Goal: Entertainment & Leisure: Browse casually

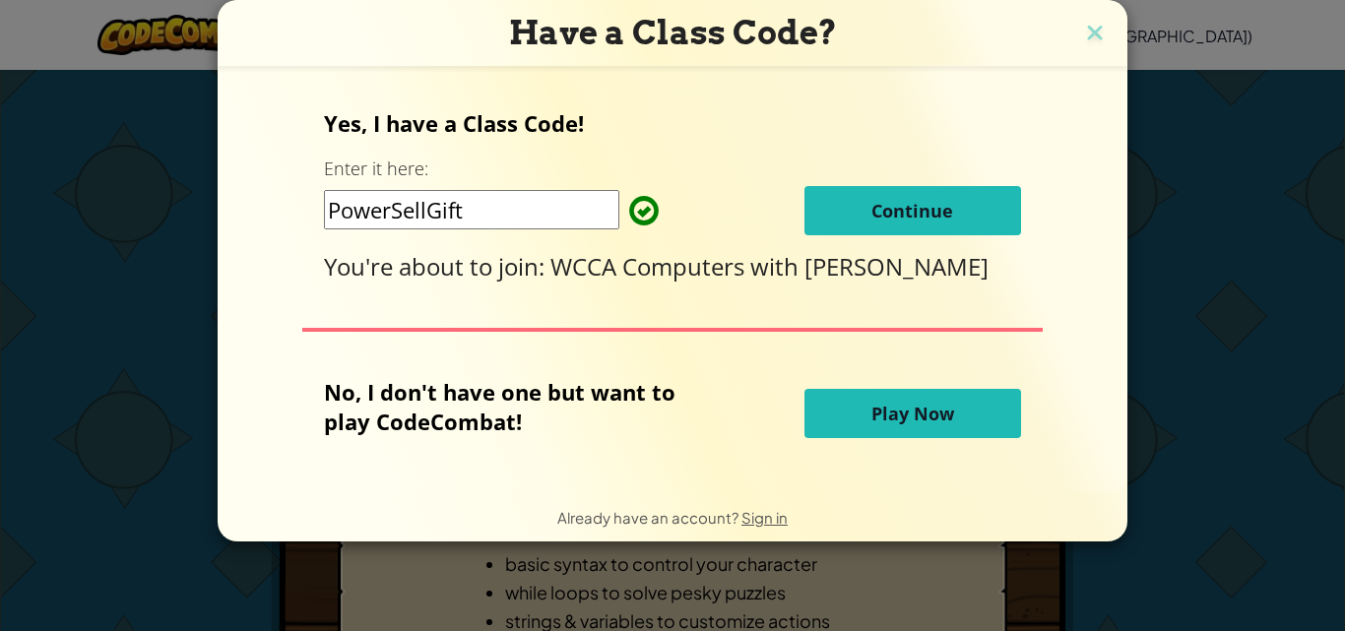
click at [913, 211] on span "Continue" at bounding box center [913, 211] width 82 height 24
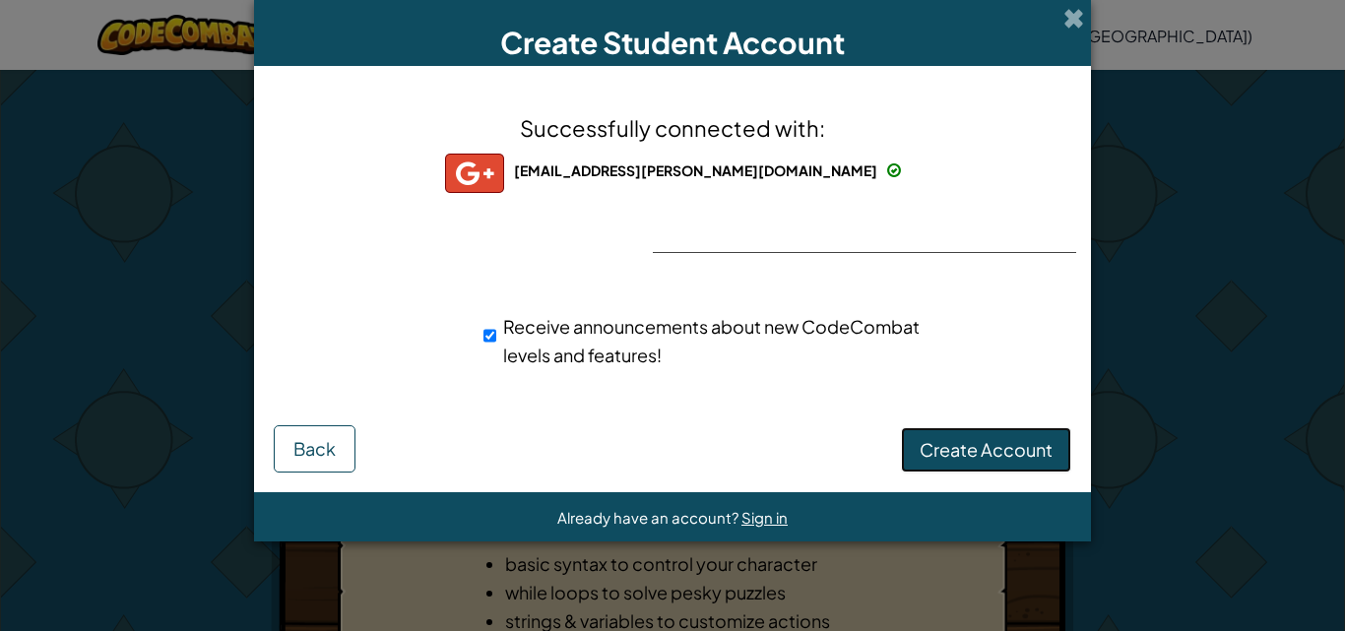
click at [998, 466] on button "Create Account" at bounding box center [986, 449] width 170 height 45
click at [752, 517] on span "Sign in" at bounding box center [765, 517] width 46 height 19
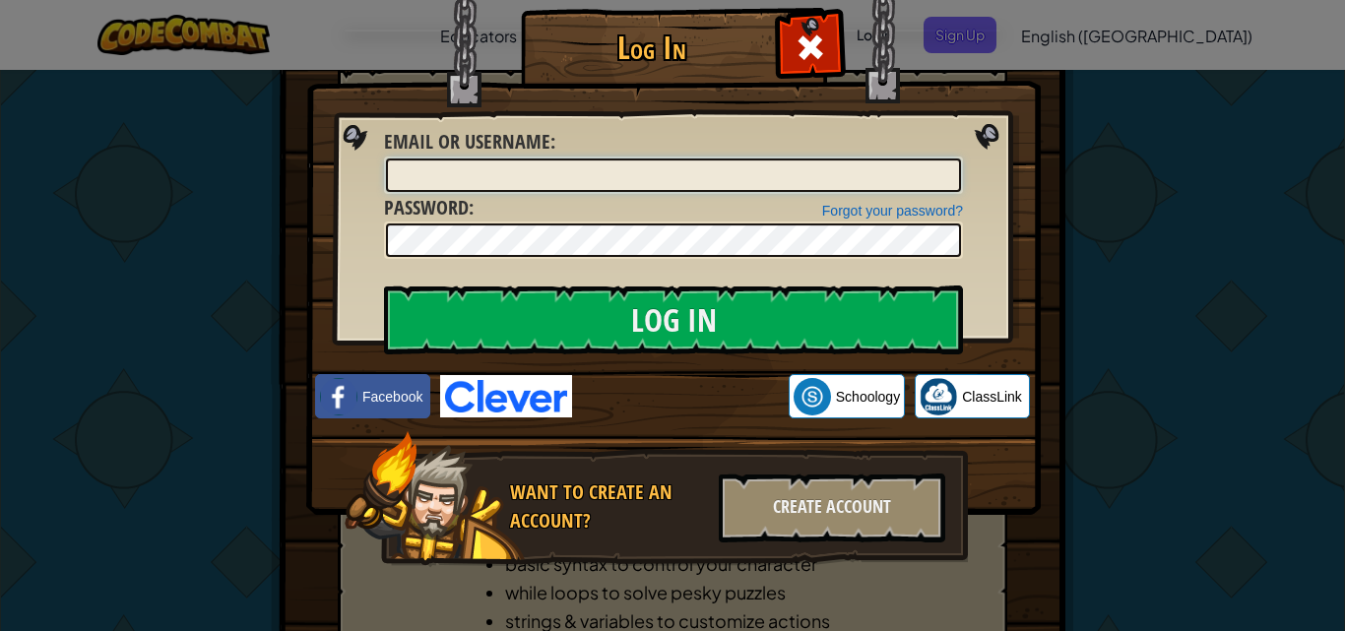
click at [511, 164] on input "Email or Username :" at bounding box center [673, 175] width 575 height 33
type input "je"
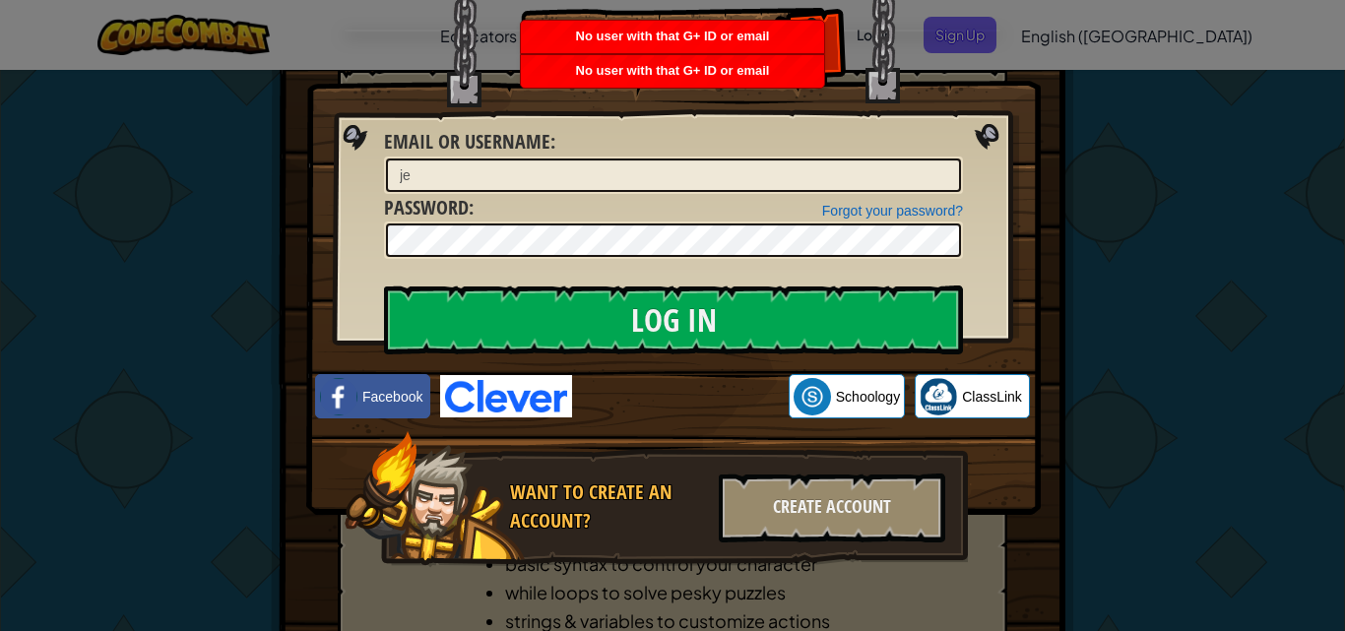
click at [1051, 255] on div "Log In Unknown Error Email or Username : je Forgot your password? Password : Lo…" at bounding box center [672, 315] width 1345 height 631
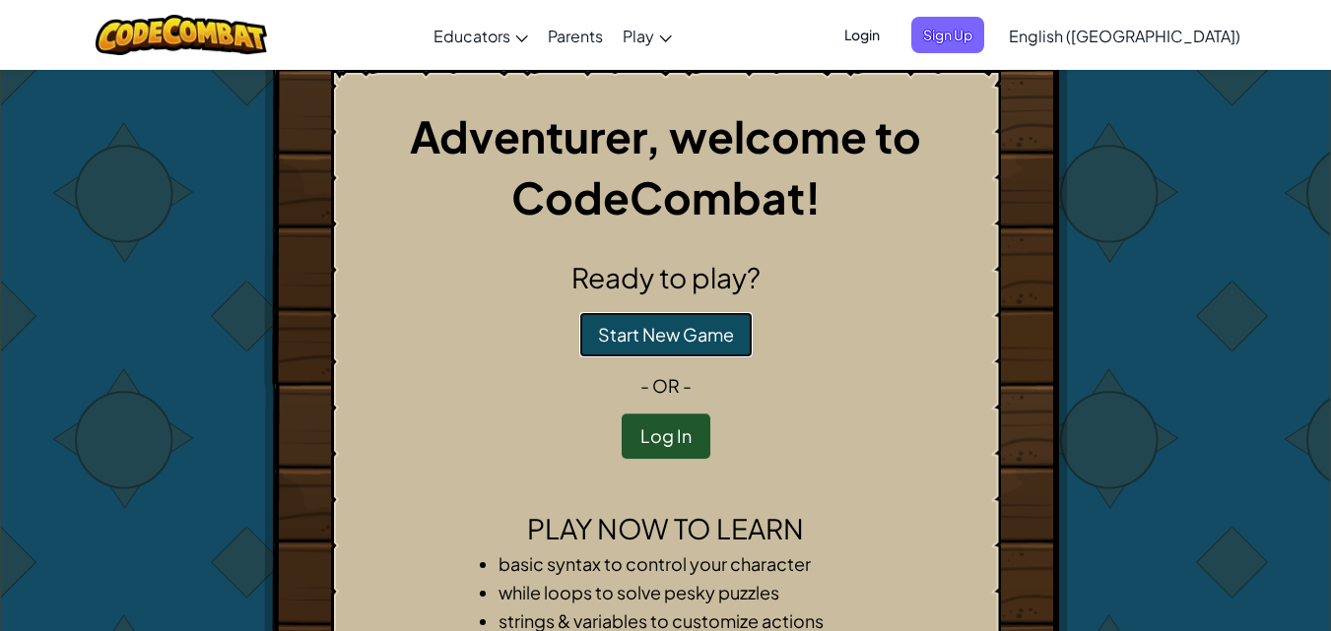
click at [681, 337] on button "Start New Game" at bounding box center [665, 334] width 173 height 45
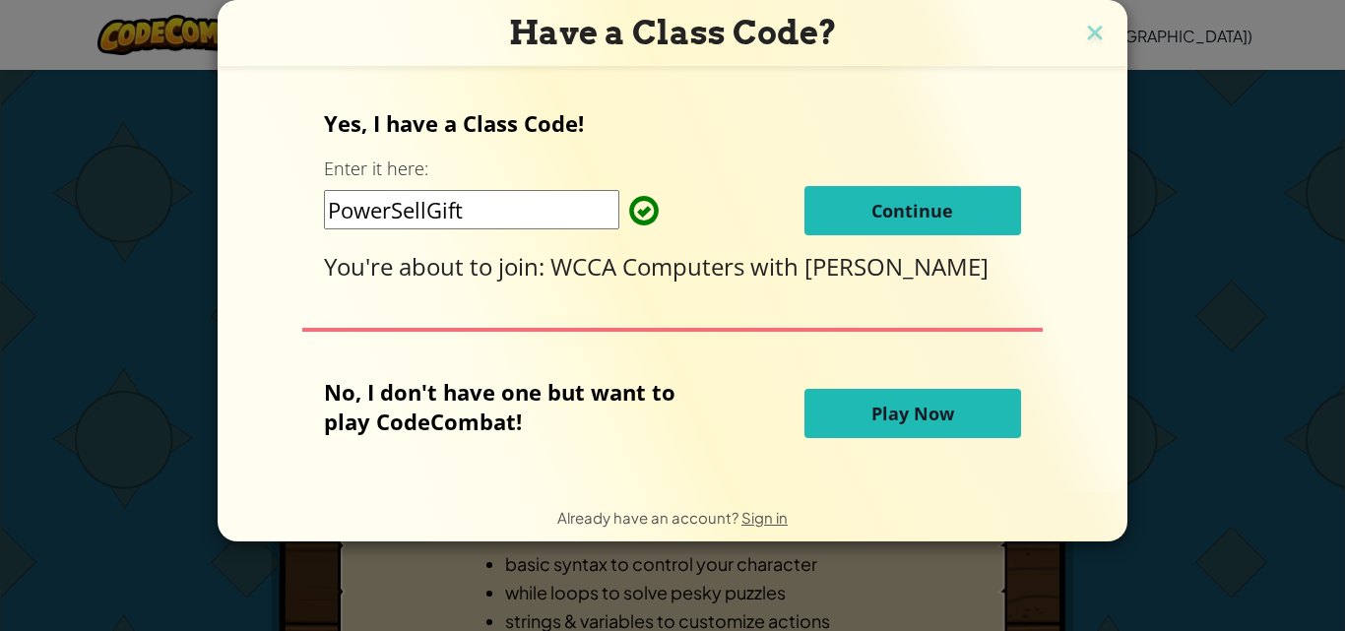
click at [970, 210] on button "Continue" at bounding box center [913, 210] width 217 height 49
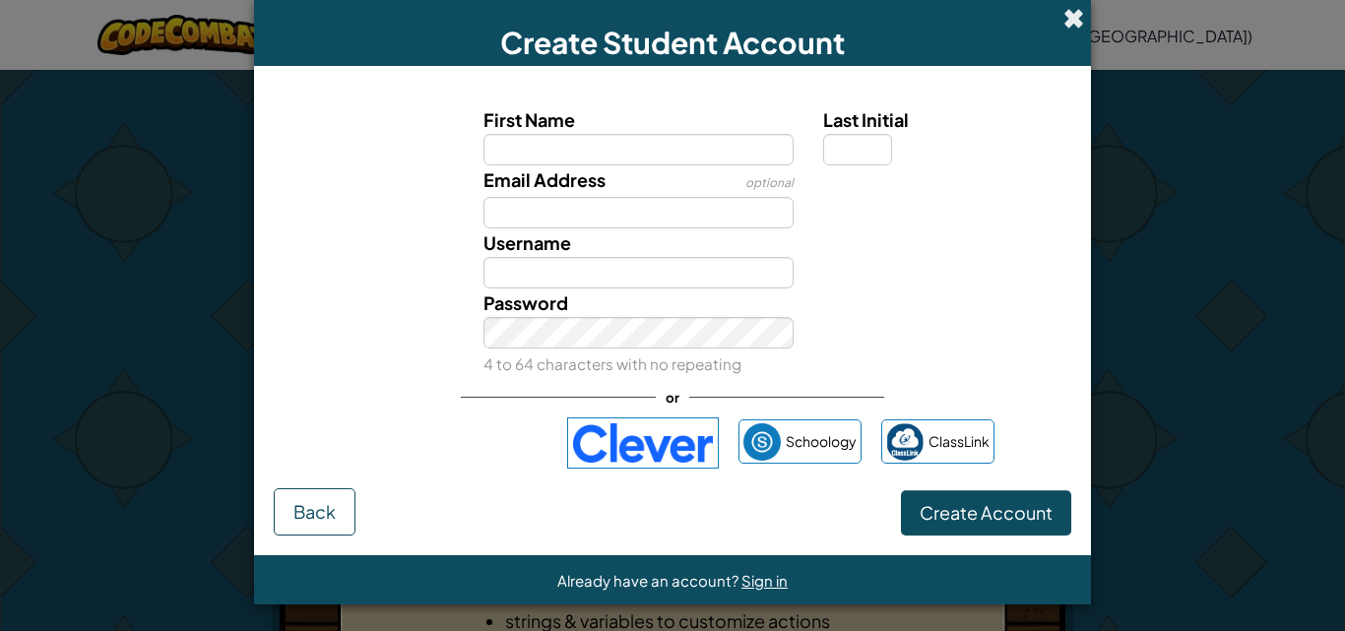
click at [1064, 12] on span at bounding box center [1074, 18] width 21 height 21
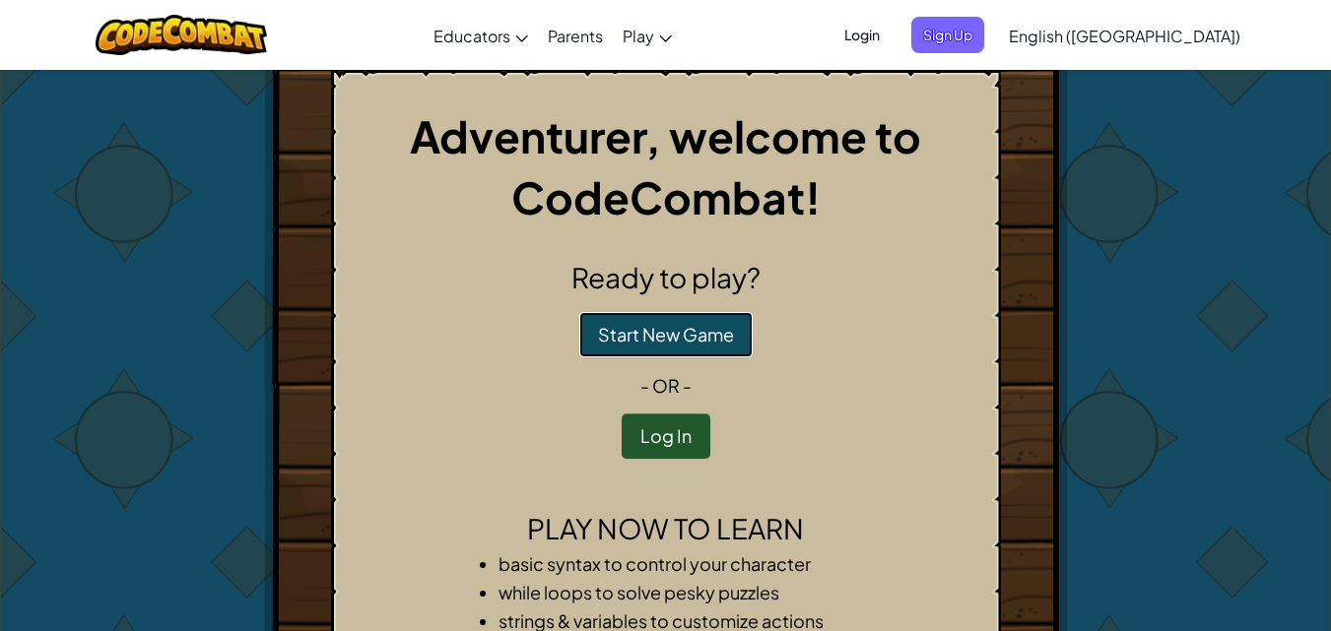
click at [629, 343] on button "Start New Game" at bounding box center [665, 334] width 173 height 45
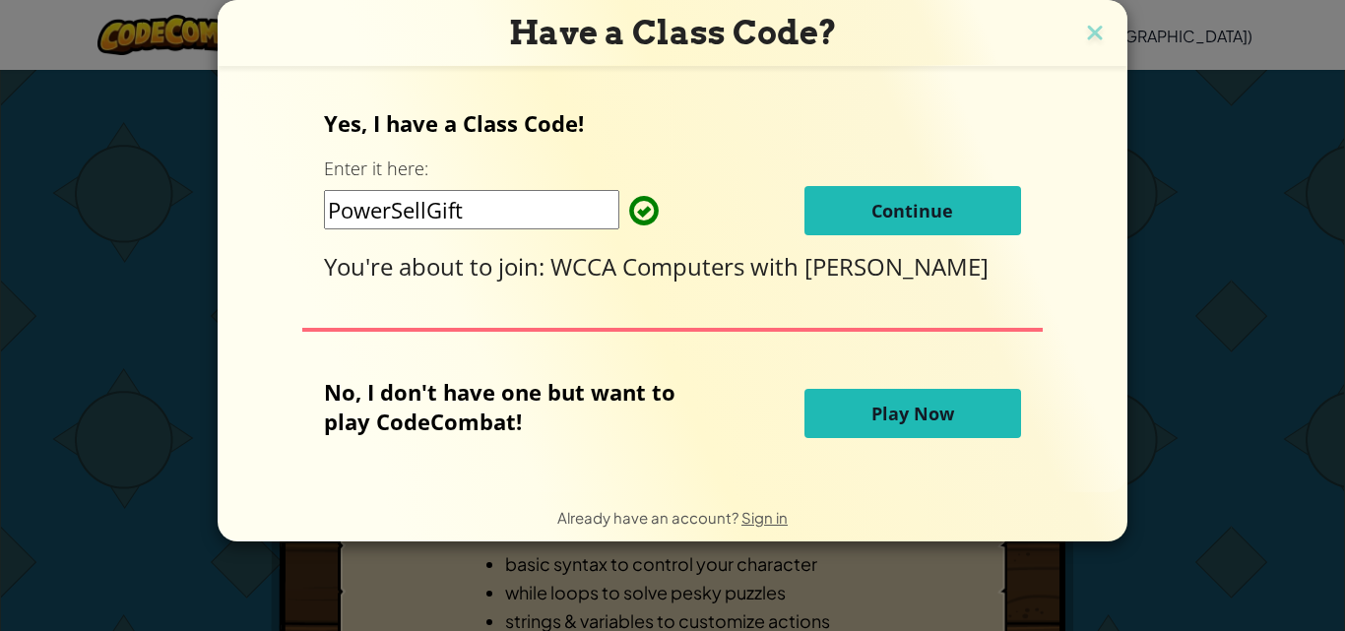
click at [861, 407] on button "Play Now" at bounding box center [913, 413] width 217 height 49
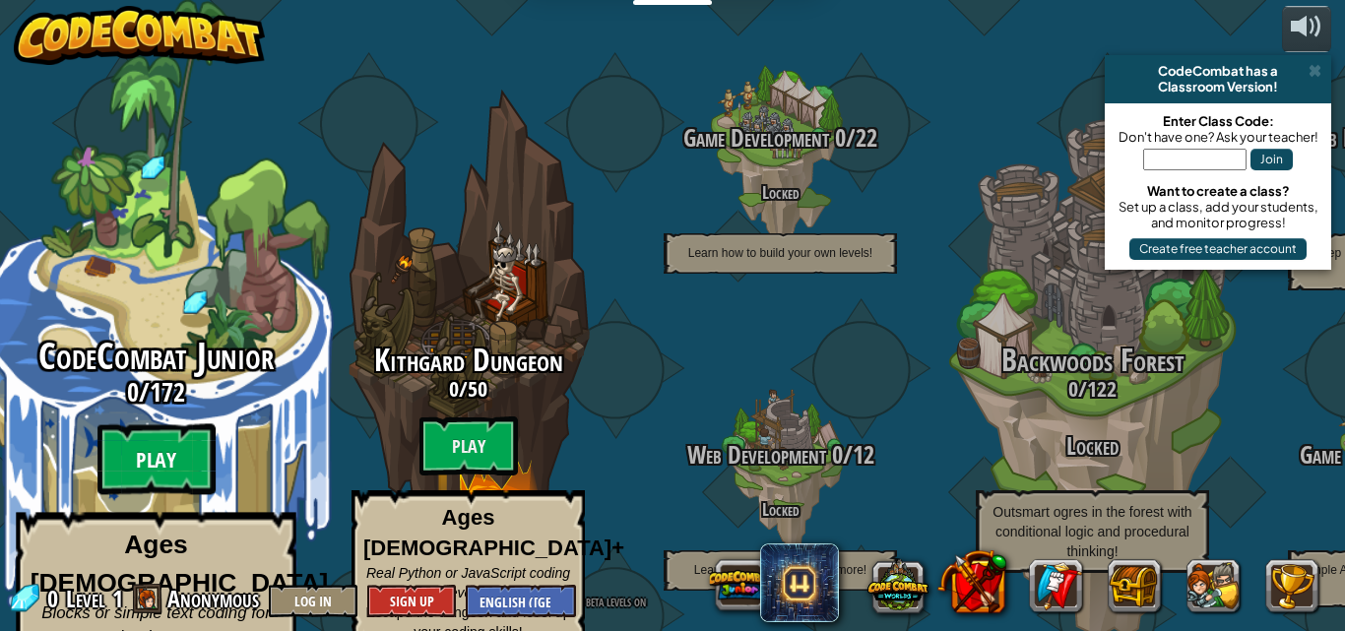
click at [148, 426] on btn "Play" at bounding box center [157, 460] width 118 height 71
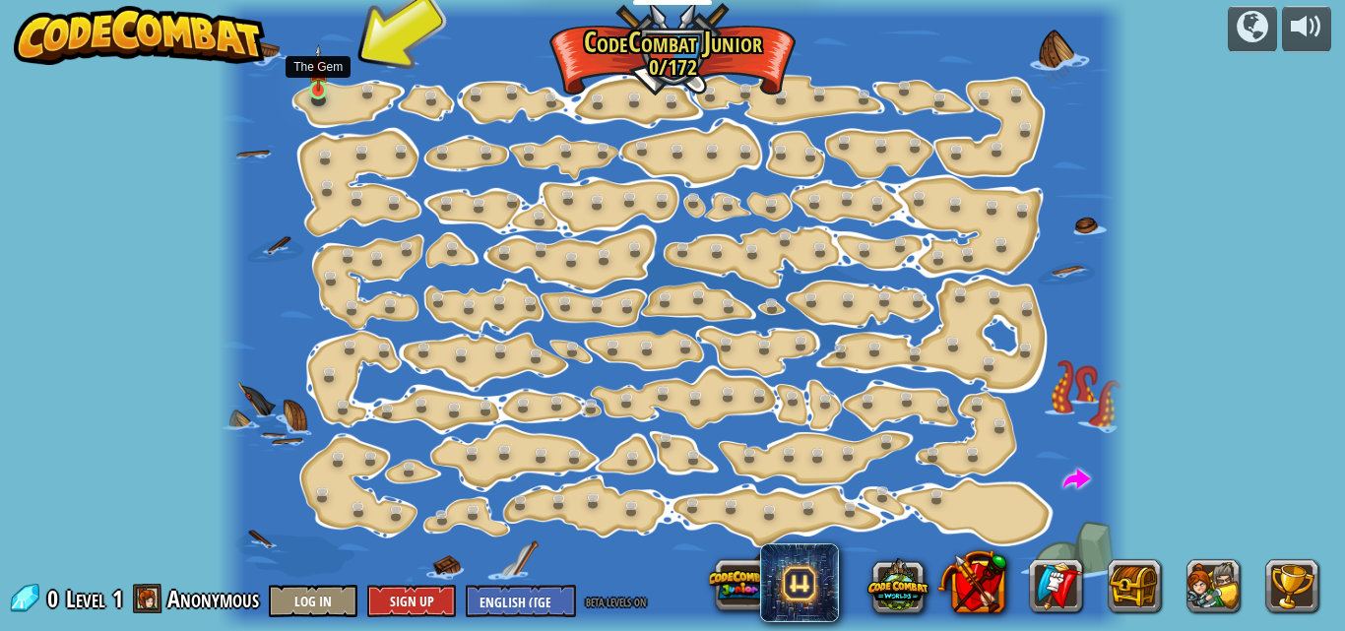
click at [315, 92] on img at bounding box center [318, 68] width 21 height 48
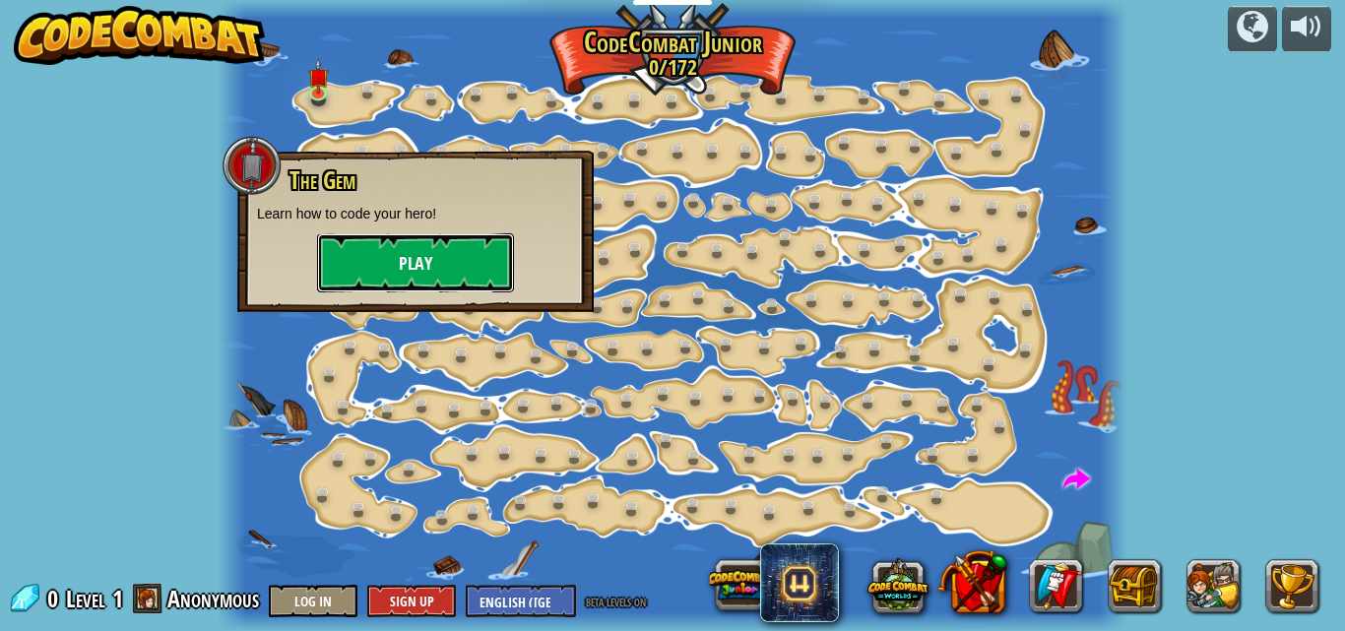
click at [439, 259] on button "Play" at bounding box center [415, 262] width 197 height 59
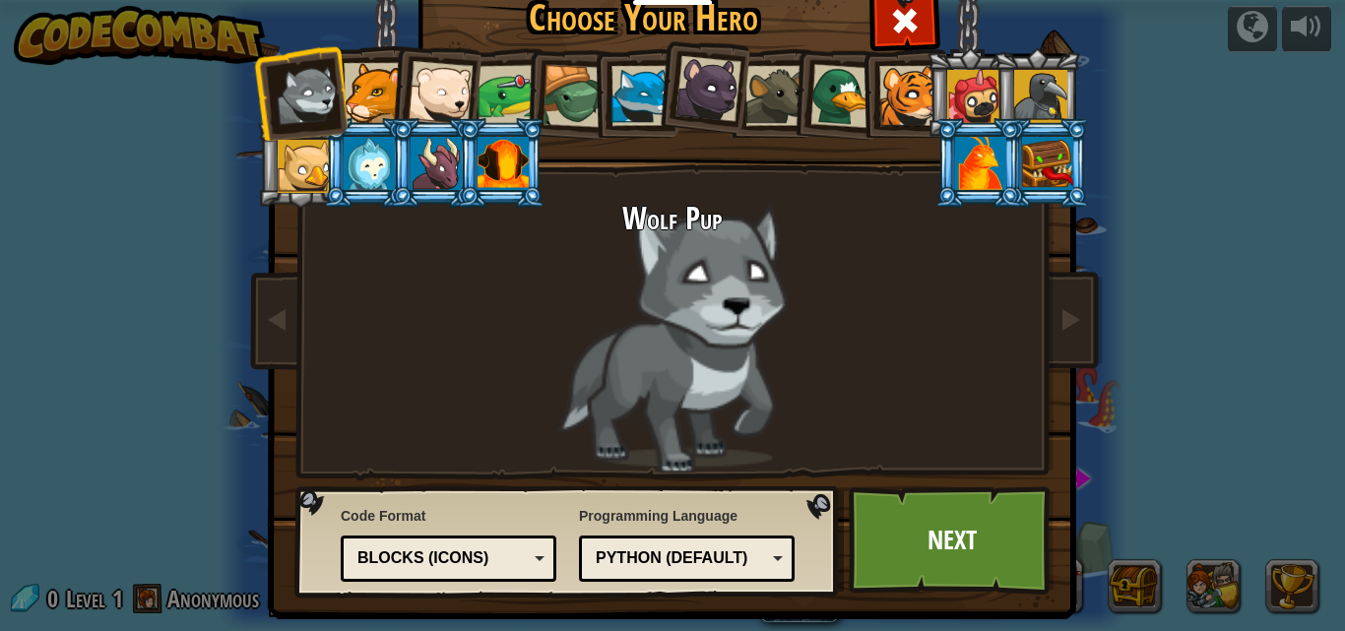
click at [481, 83] on div at bounding box center [508, 95] width 61 height 61
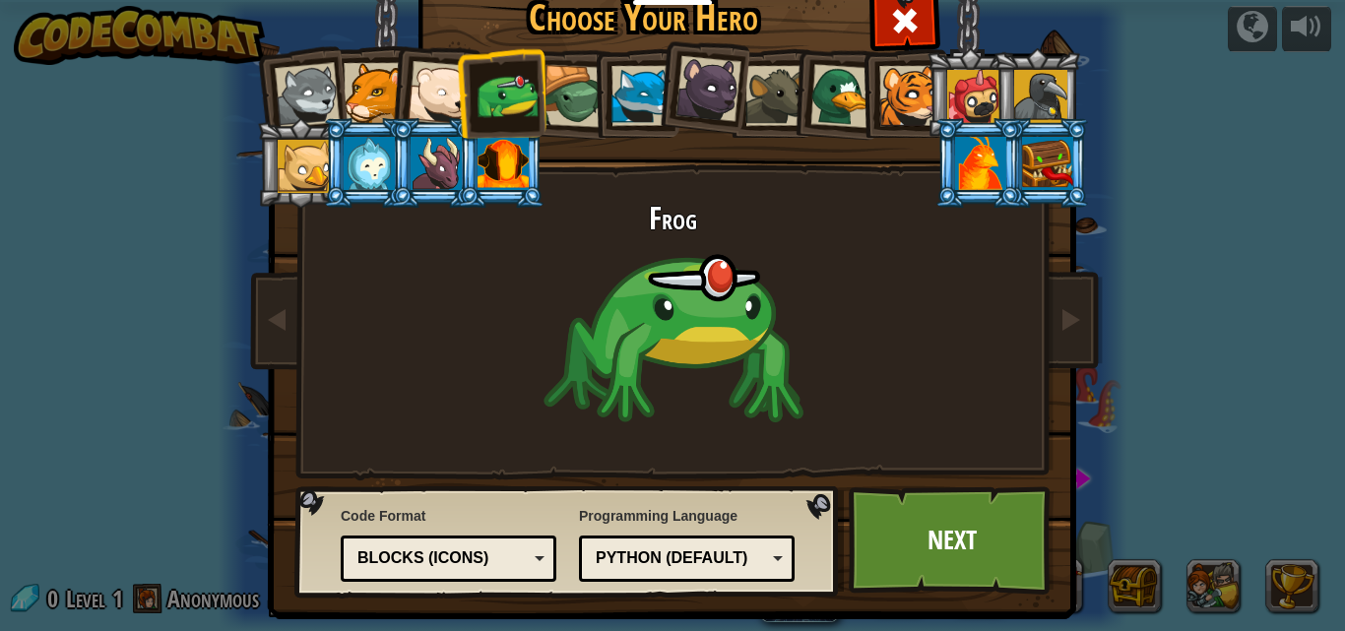
click at [564, 105] on div at bounding box center [574, 96] width 63 height 63
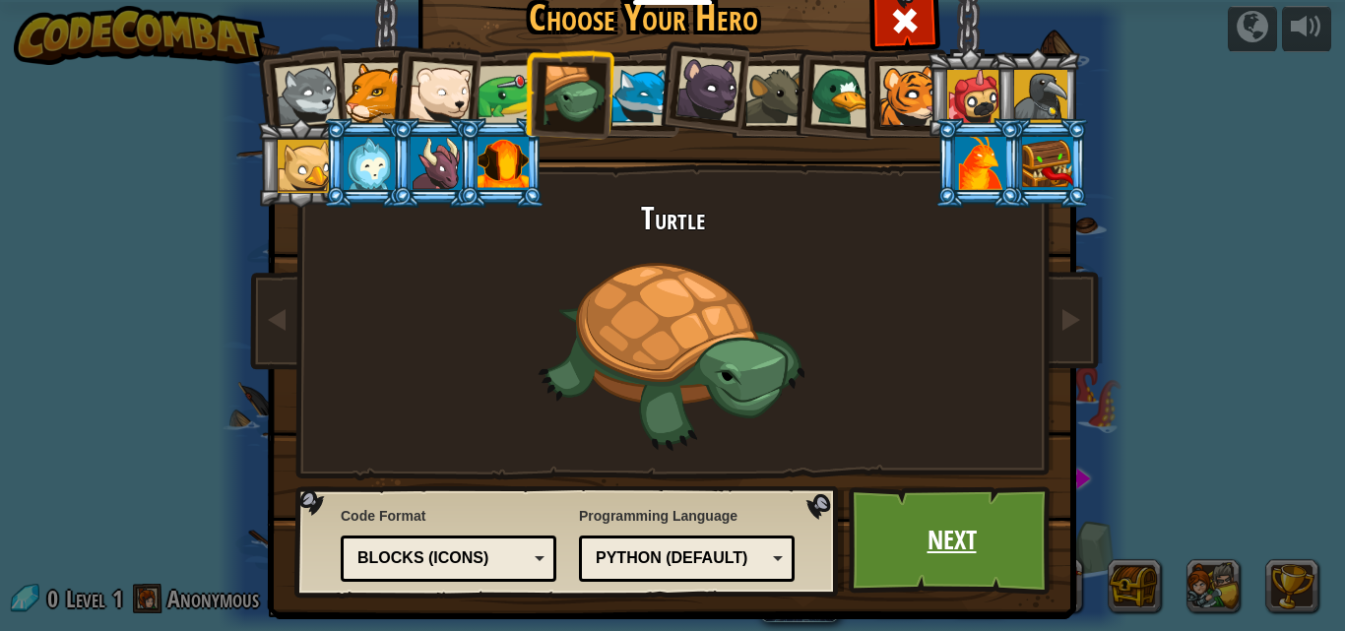
click at [925, 535] on link "Next" at bounding box center [952, 541] width 206 height 108
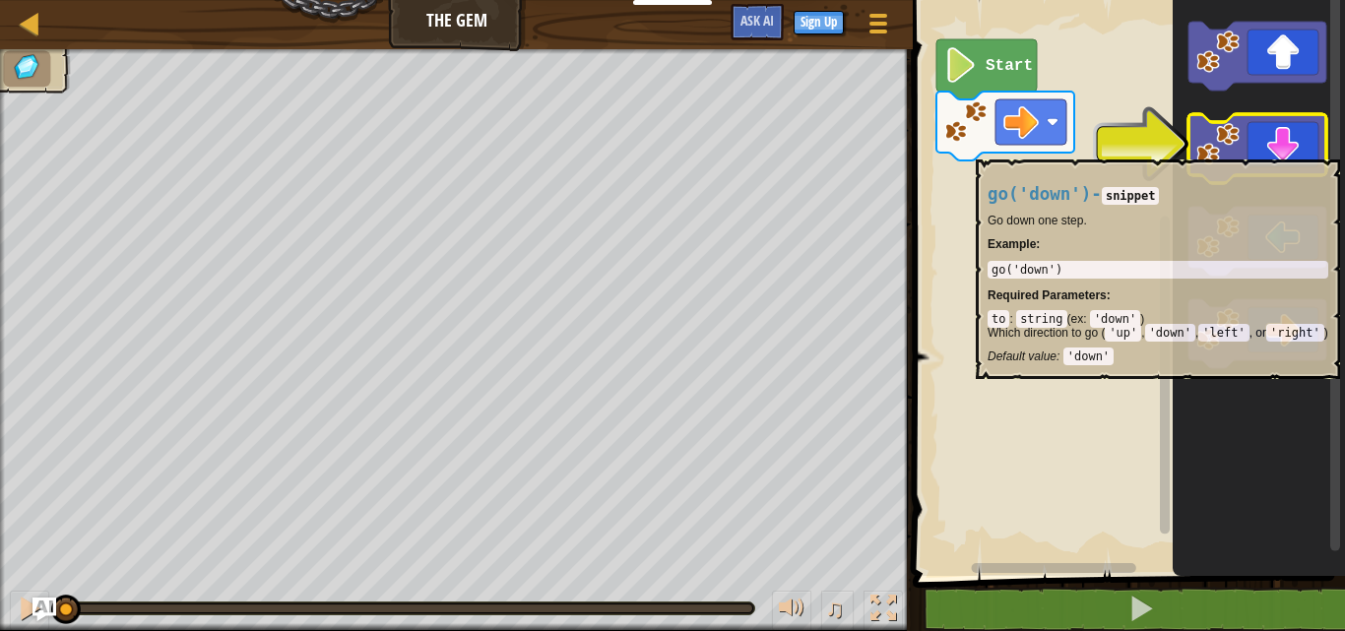
click at [1282, 150] on icon "Blockly Workspace" at bounding box center [1258, 148] width 138 height 69
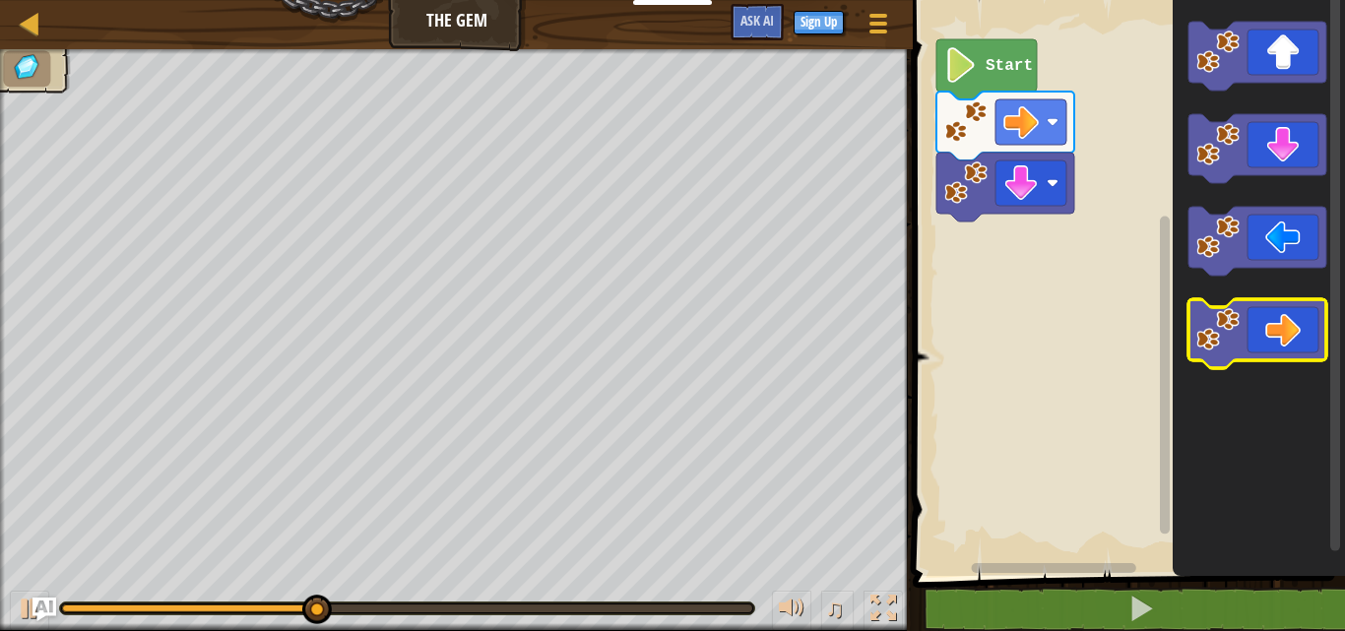
click at [1273, 340] on icon "Blockly Workspace" at bounding box center [1258, 333] width 138 height 69
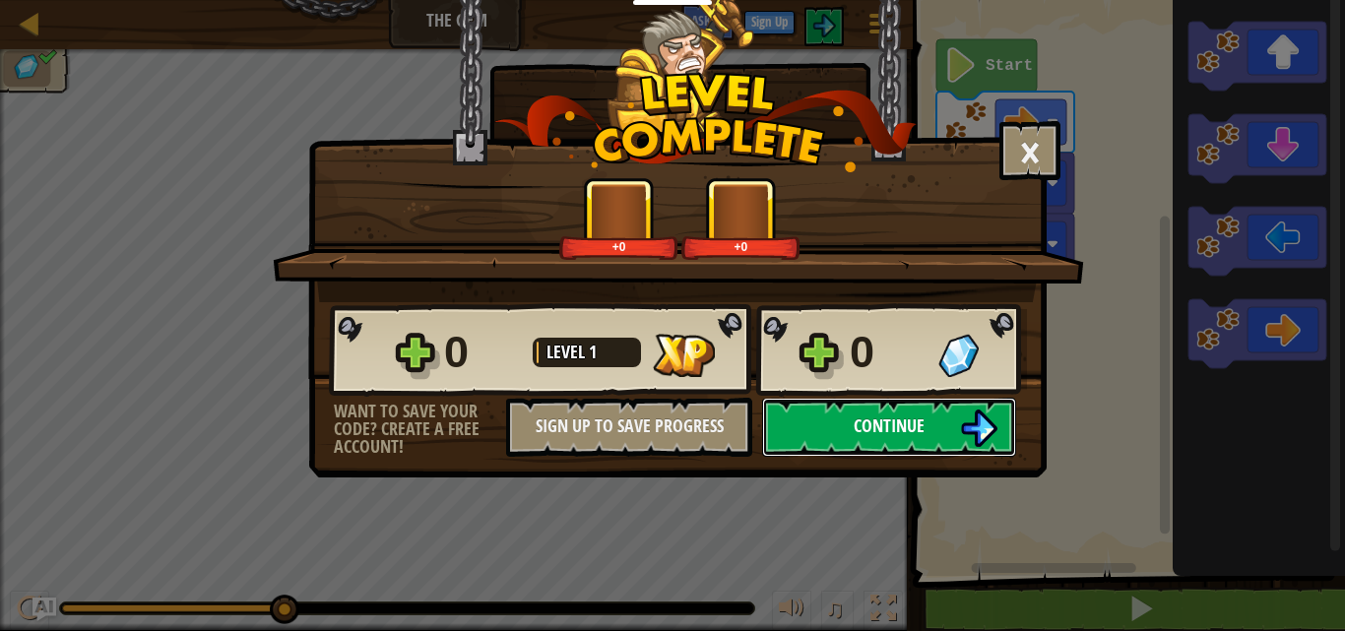
click at [838, 420] on button "Continue" at bounding box center [889, 427] width 254 height 59
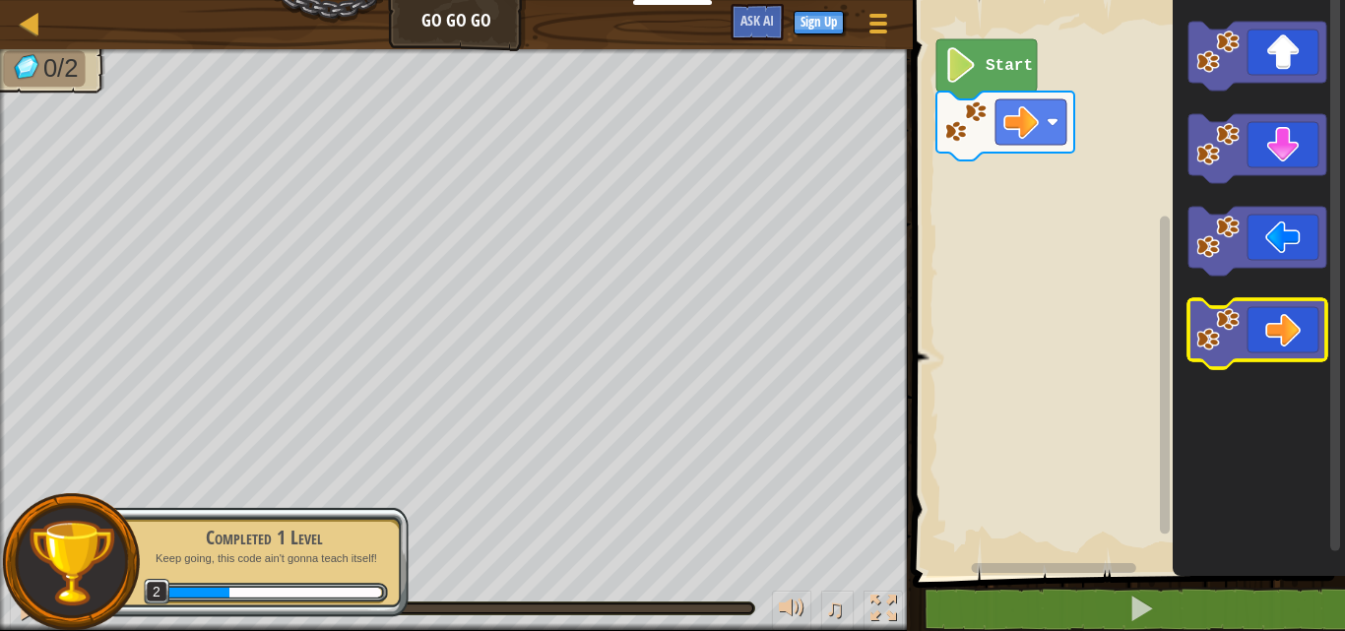
click at [1237, 359] on icon "Blockly Workspace" at bounding box center [1258, 333] width 138 height 69
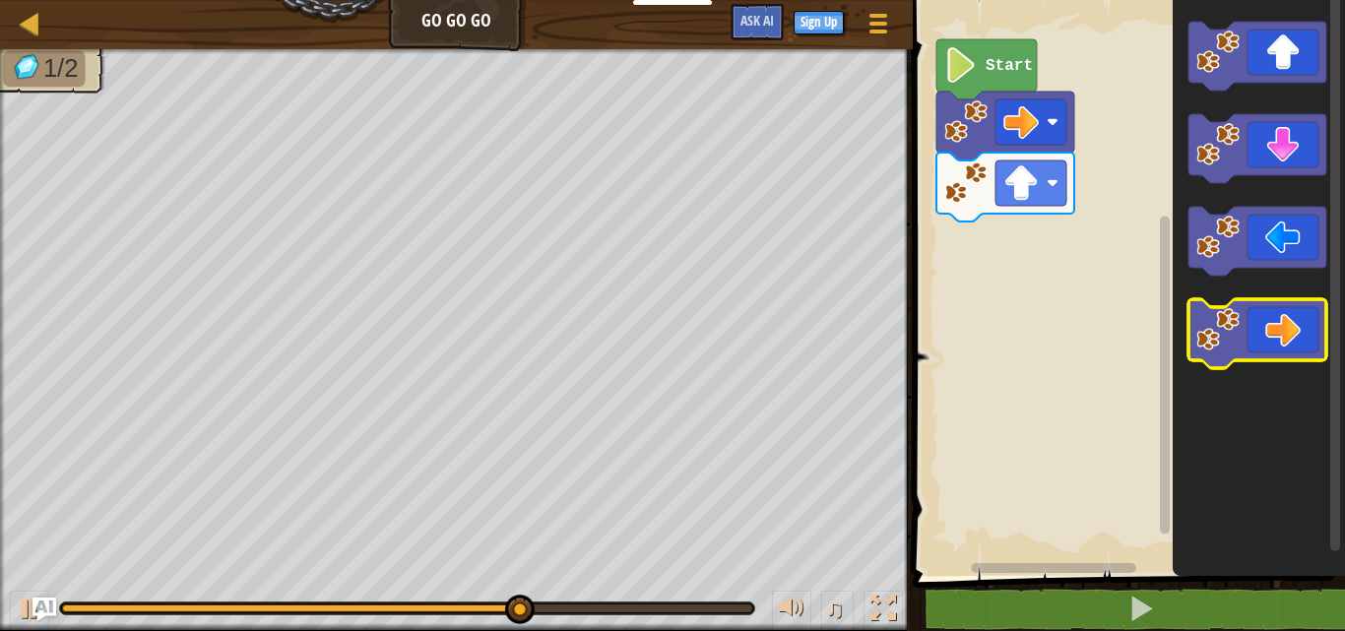
click at [1276, 338] on icon "Blockly Workspace" at bounding box center [1258, 333] width 138 height 69
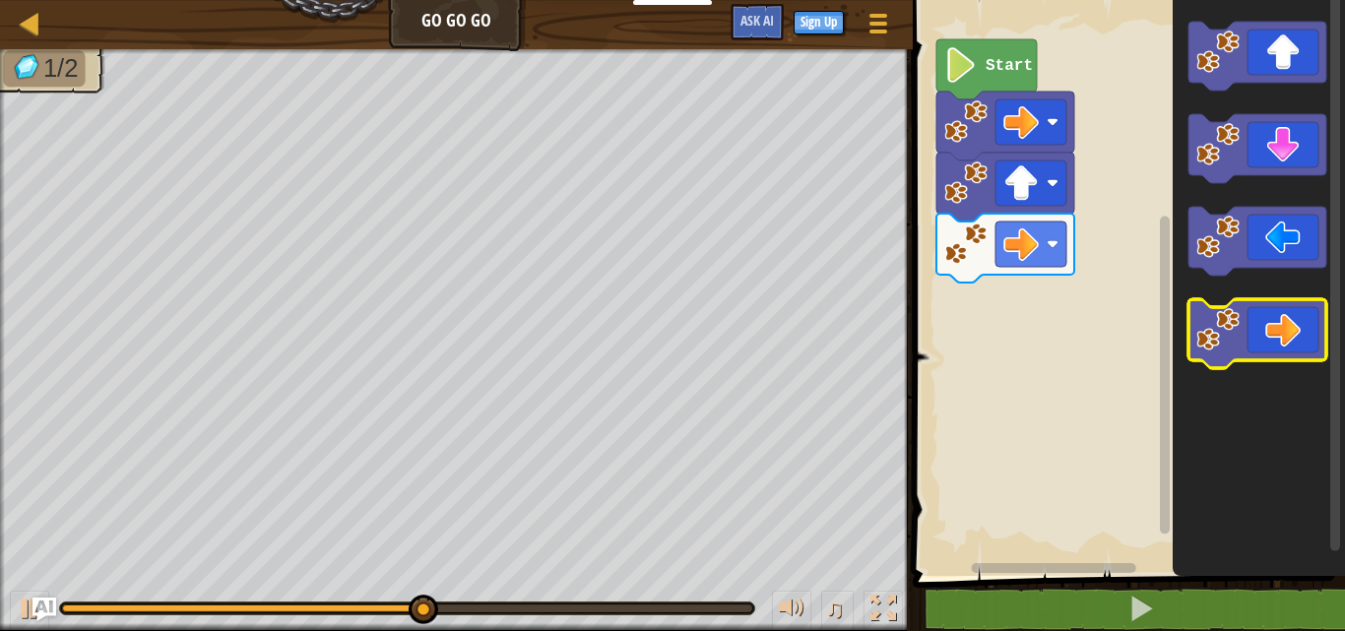
click at [1284, 334] on icon "Blockly Workspace" at bounding box center [1258, 333] width 138 height 69
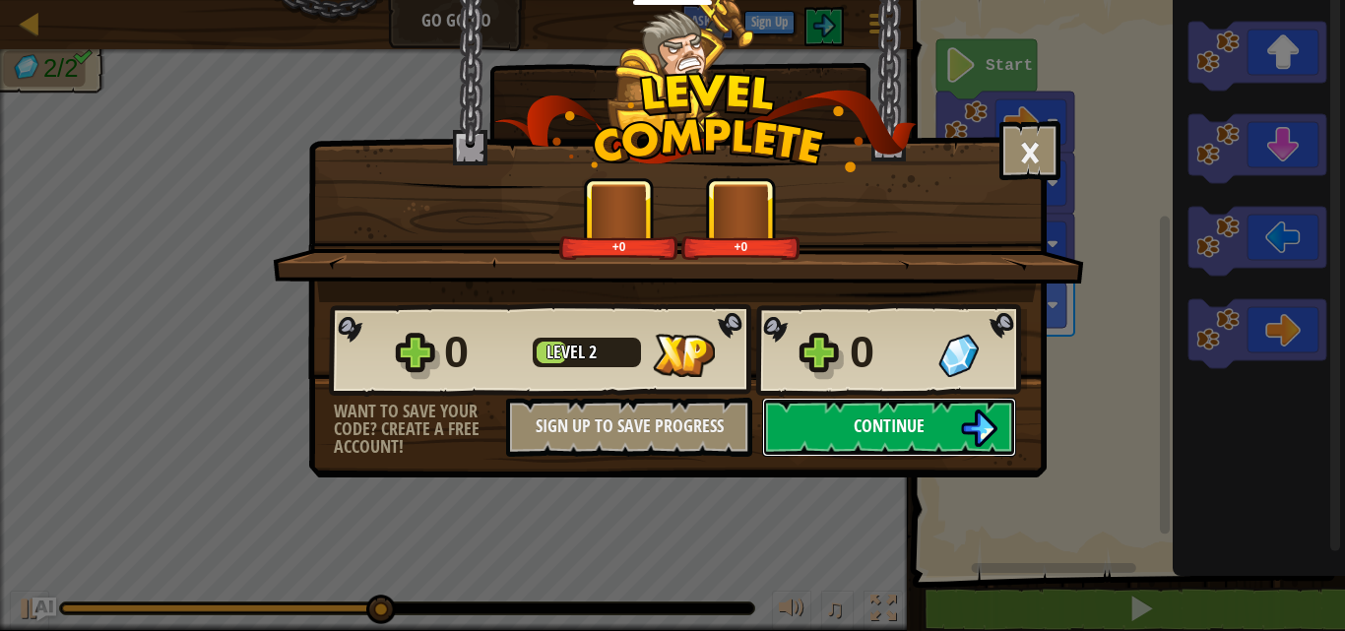
click at [847, 432] on button "Continue" at bounding box center [889, 427] width 254 height 59
